Goal: Task Accomplishment & Management: Use online tool/utility

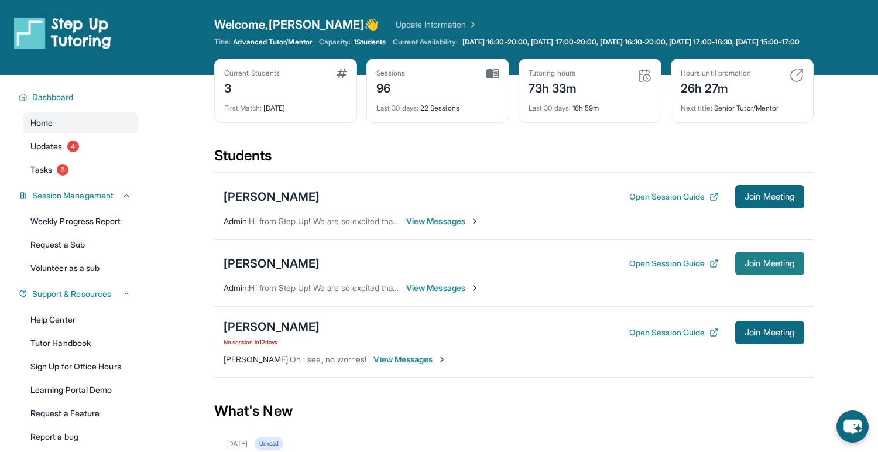
click at [764, 267] on span "Join Meeting" at bounding box center [770, 263] width 50 height 7
